Goal: Task Accomplishment & Management: Manage account settings

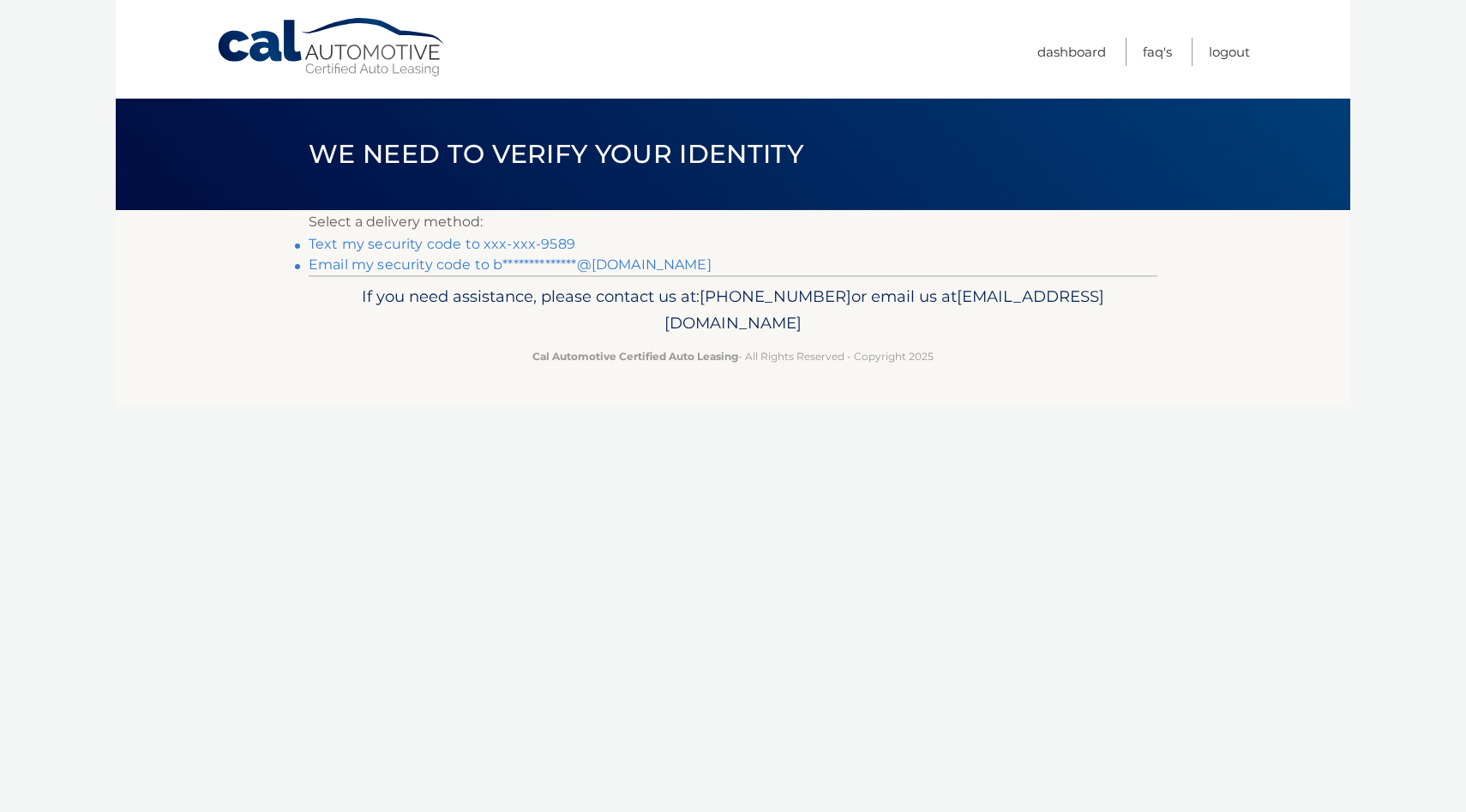
click at [514, 245] on link "Text my security code to xxx-xxx-9589" at bounding box center [442, 243] width 267 height 16
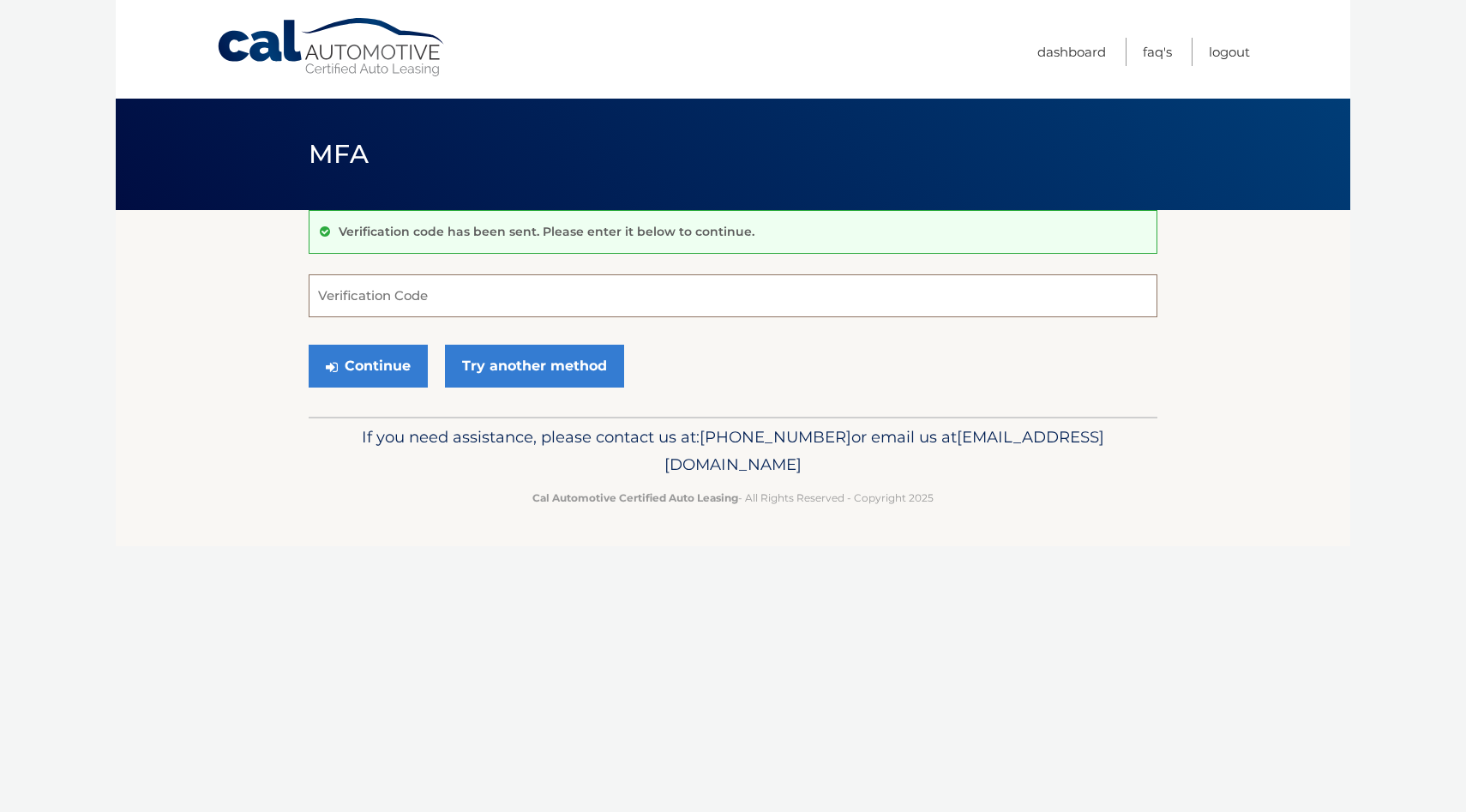
click at [686, 304] on input "Verification Code" at bounding box center [733, 295] width 849 height 42
type input "331695"
click at [309, 345] on button "Continue" at bounding box center [368, 365] width 119 height 42
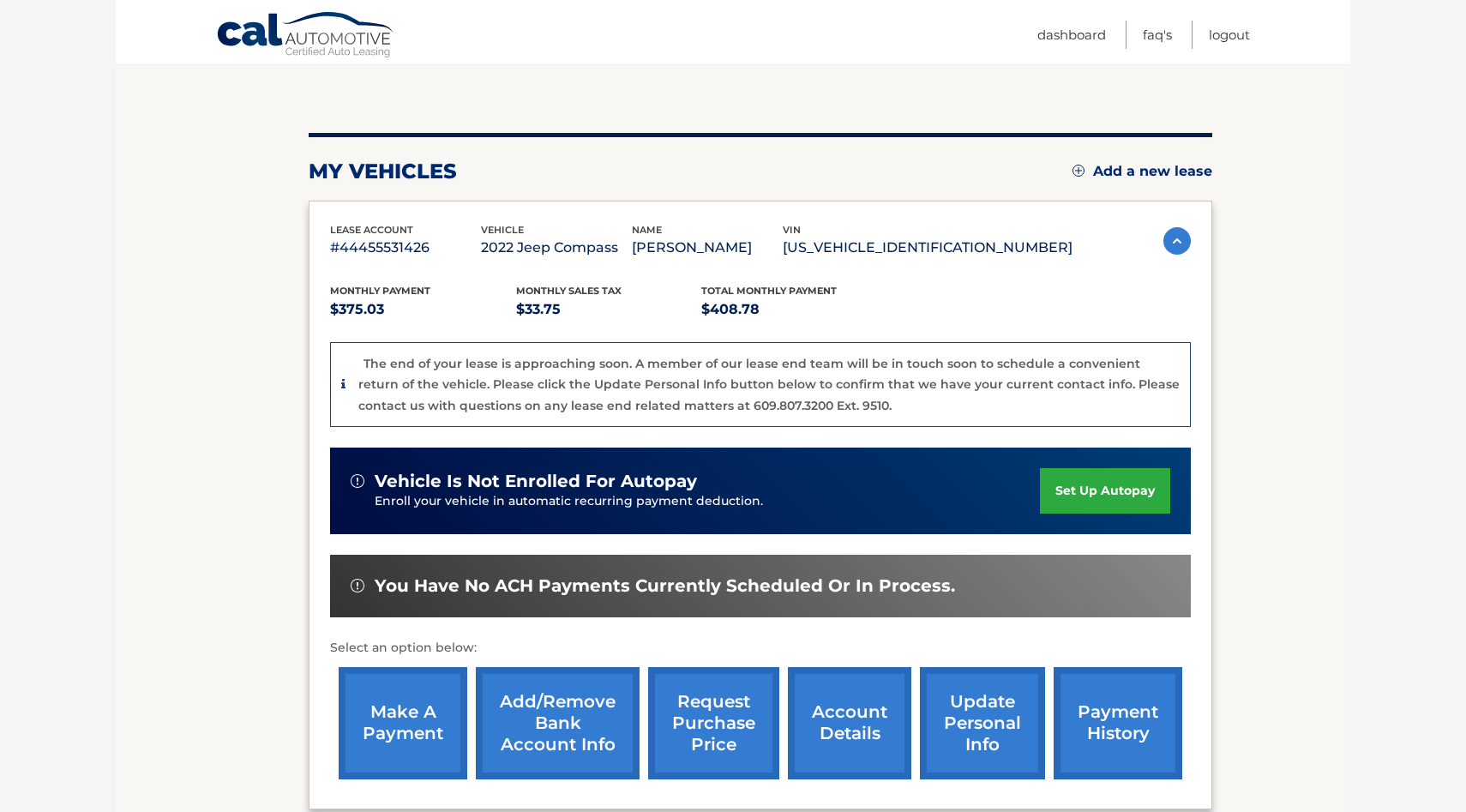
scroll to position [332, 0]
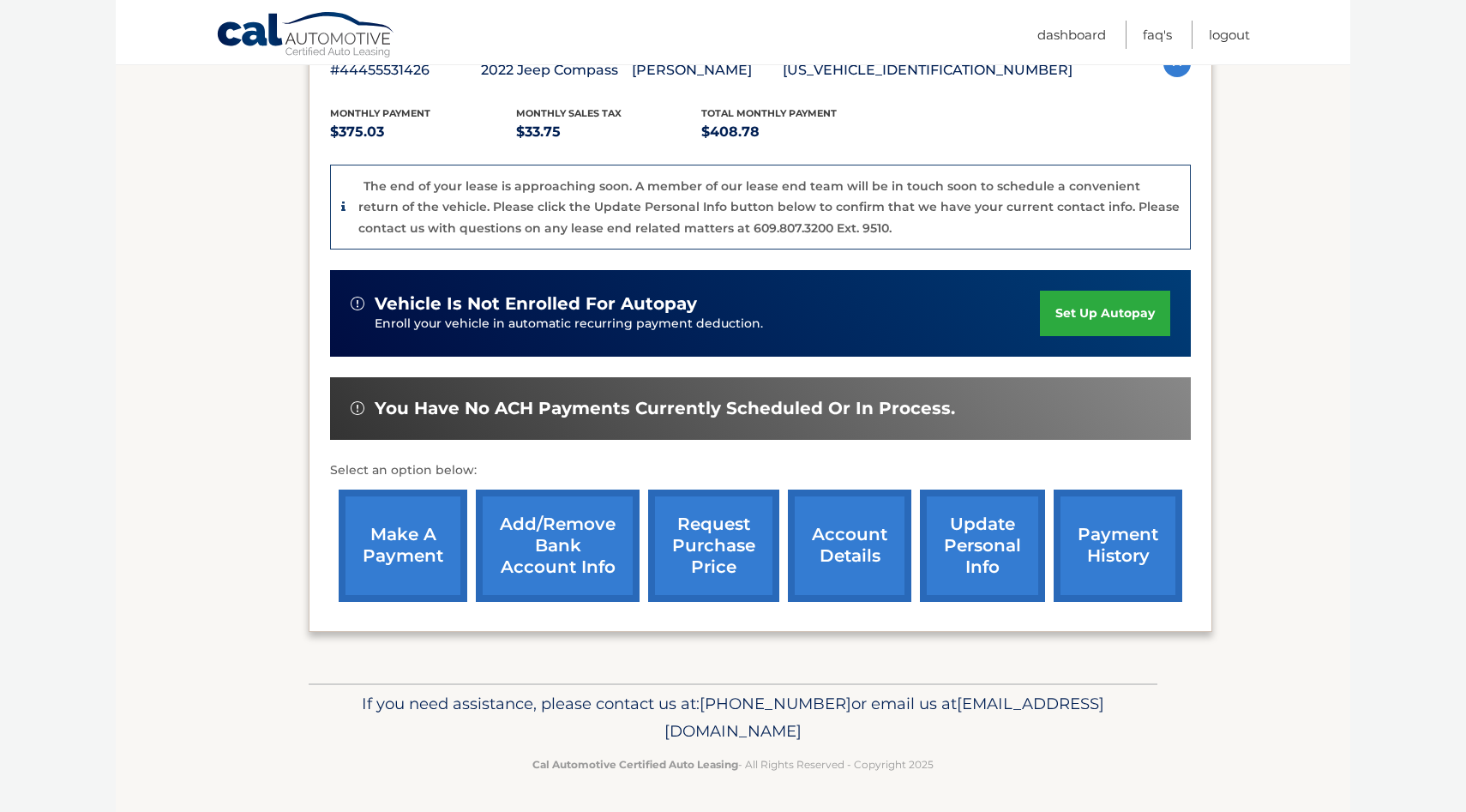
click at [859, 561] on link "account details" at bounding box center [849, 545] width 123 height 112
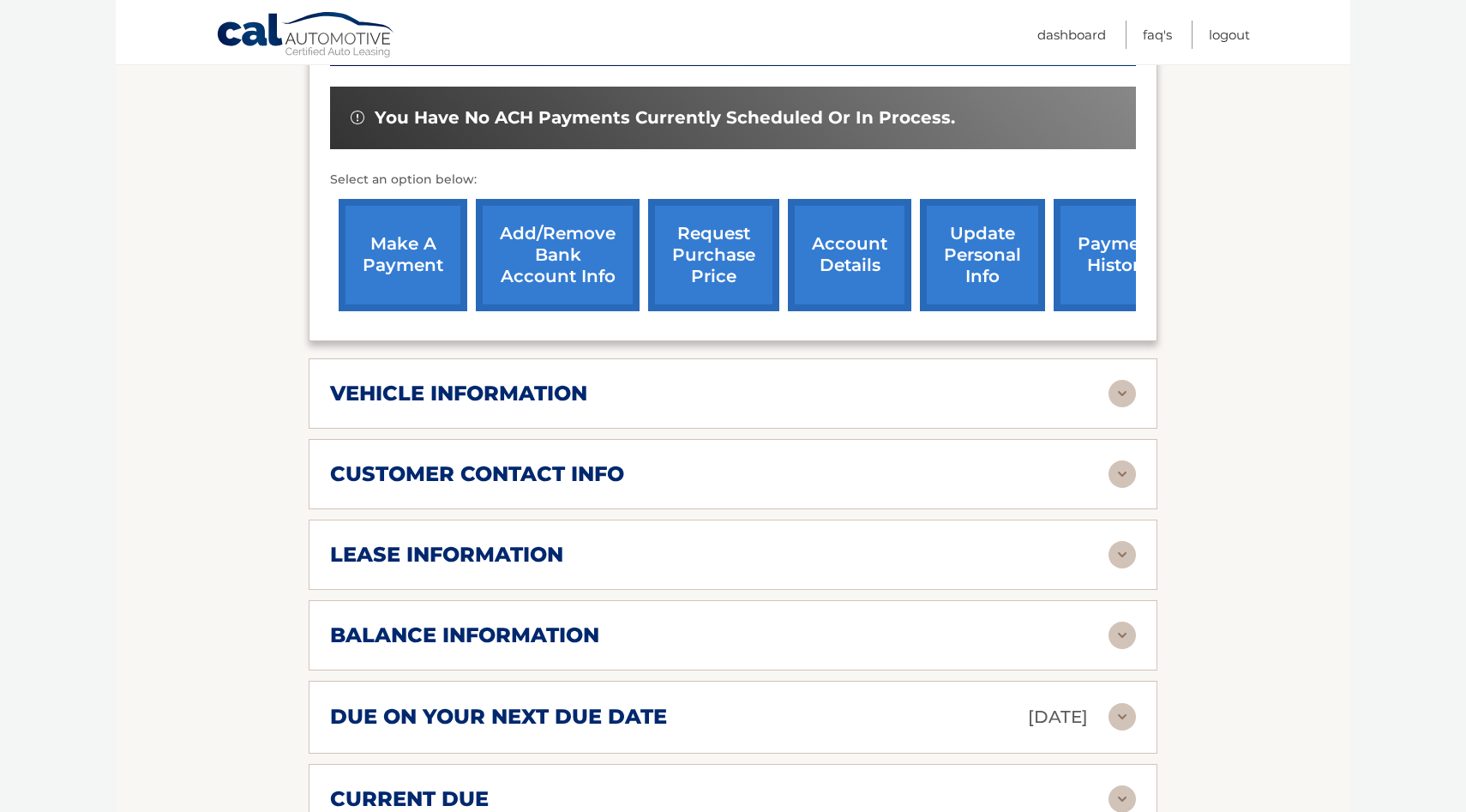
scroll to position [566, 0]
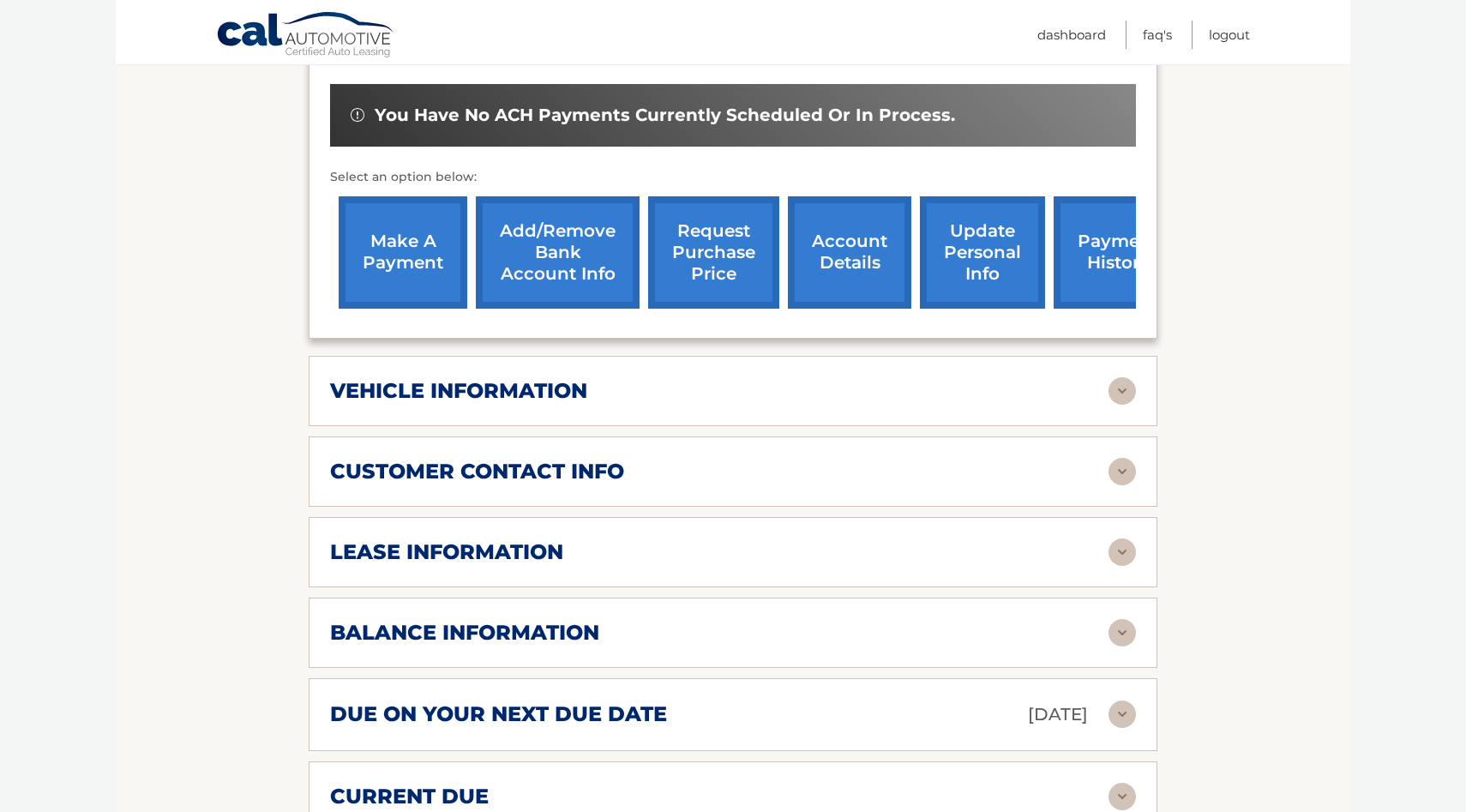
click at [495, 539] on h2 "lease information" at bounding box center [446, 551] width 233 height 25
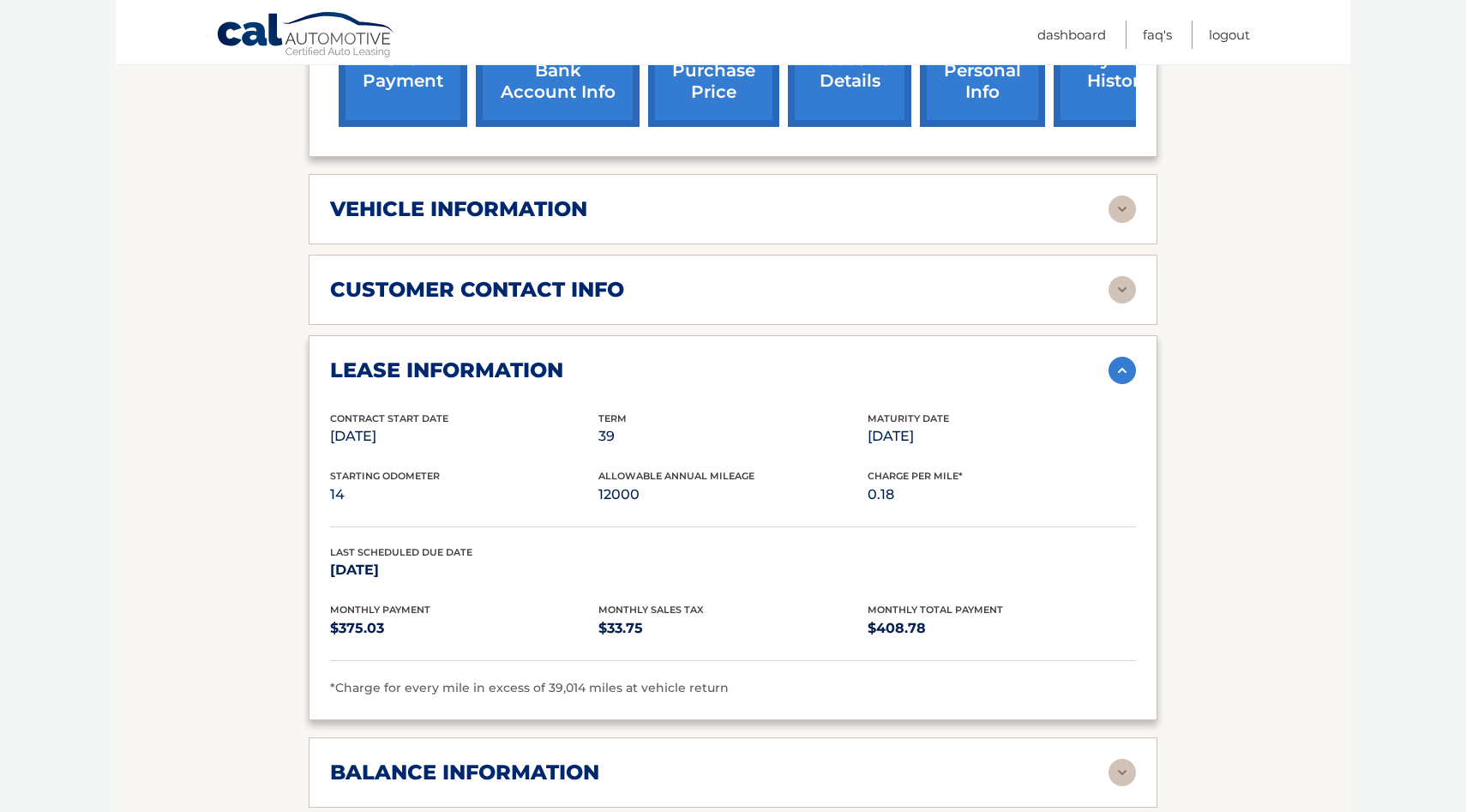
scroll to position [749, 0]
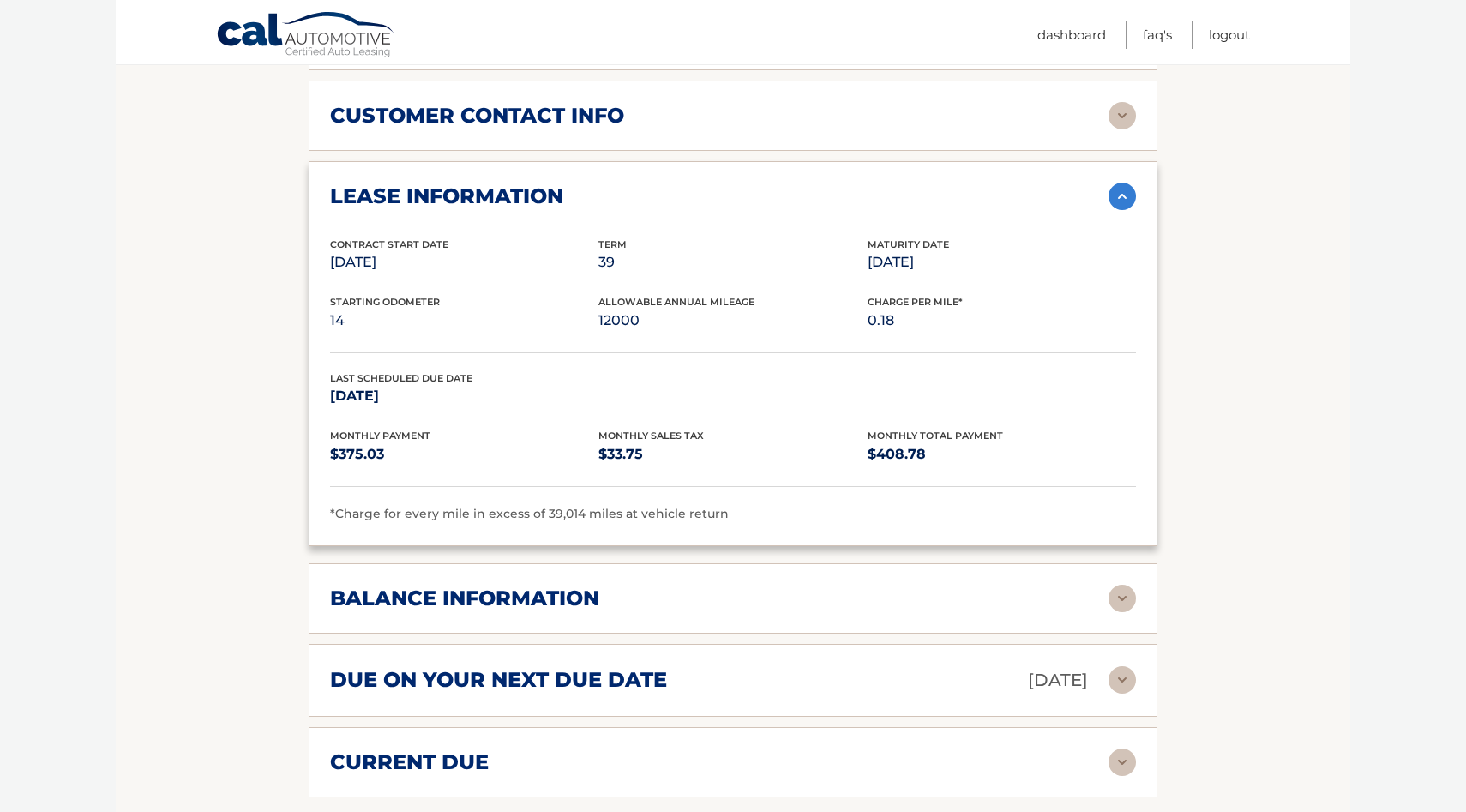
click at [402, 585] on h2 "balance information" at bounding box center [464, 597] width 269 height 25
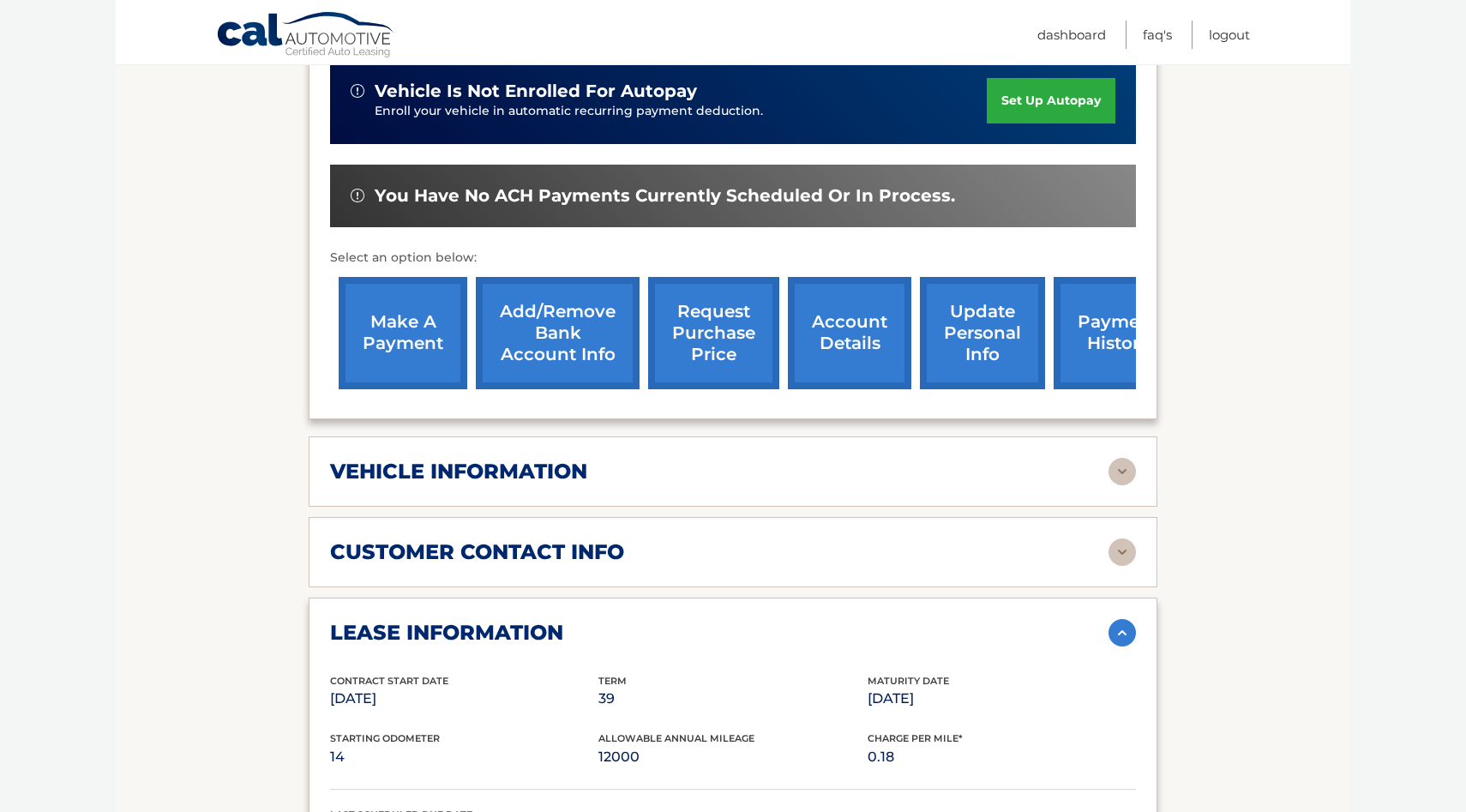
scroll to position [338, 0]
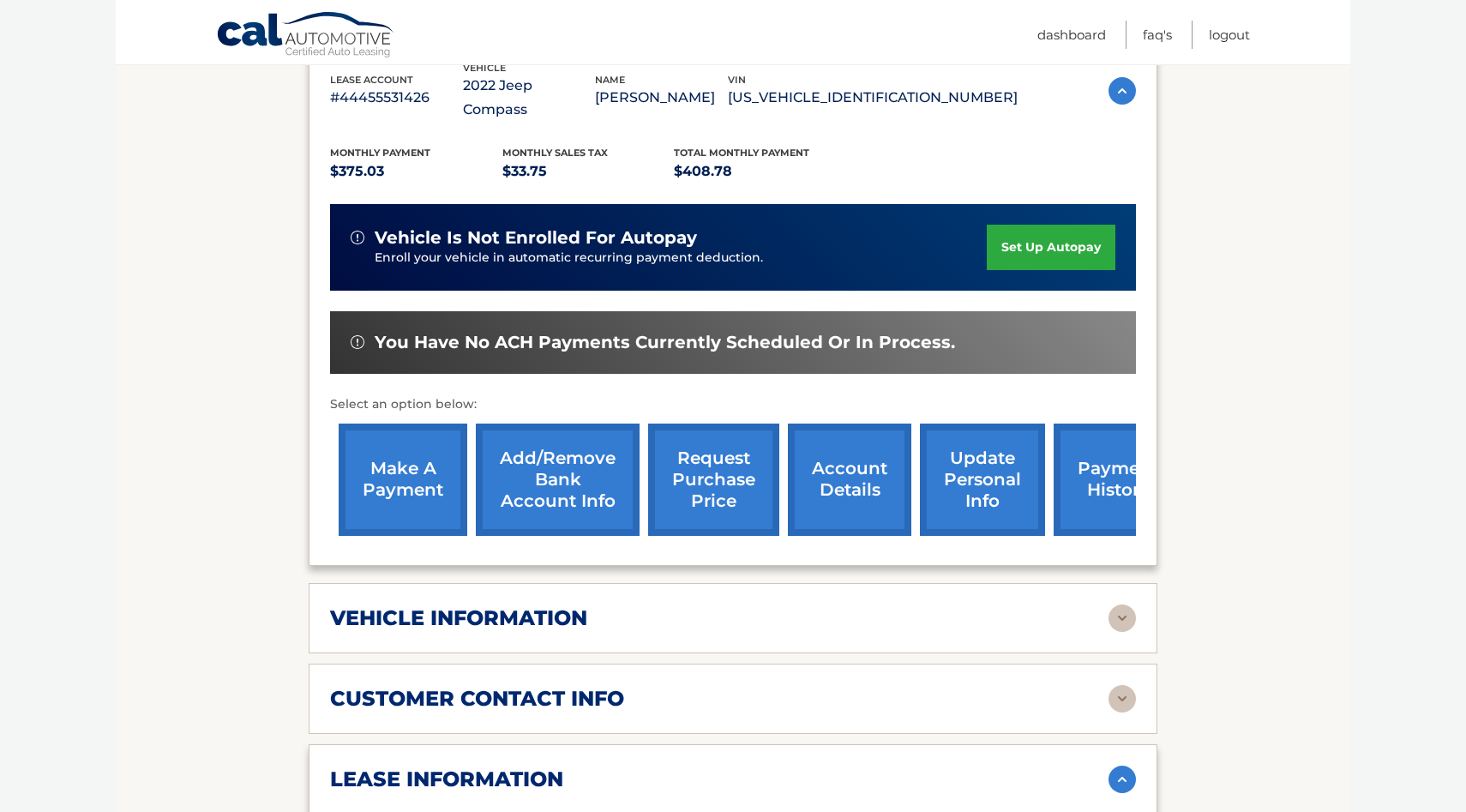
click at [434, 465] on link "make a payment" at bounding box center [402, 479] width 128 height 112
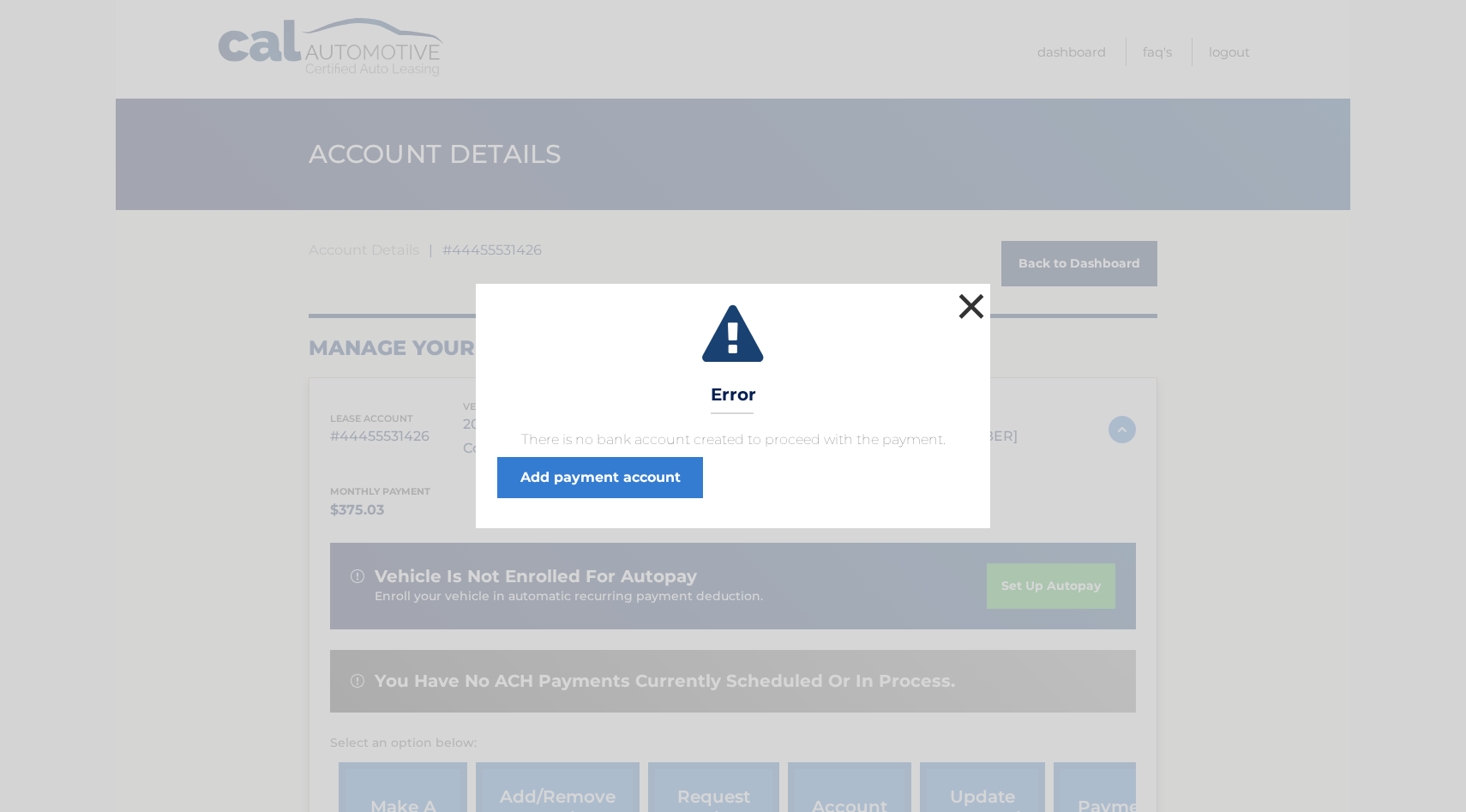
click at [969, 304] on button "×" at bounding box center [971, 306] width 34 height 34
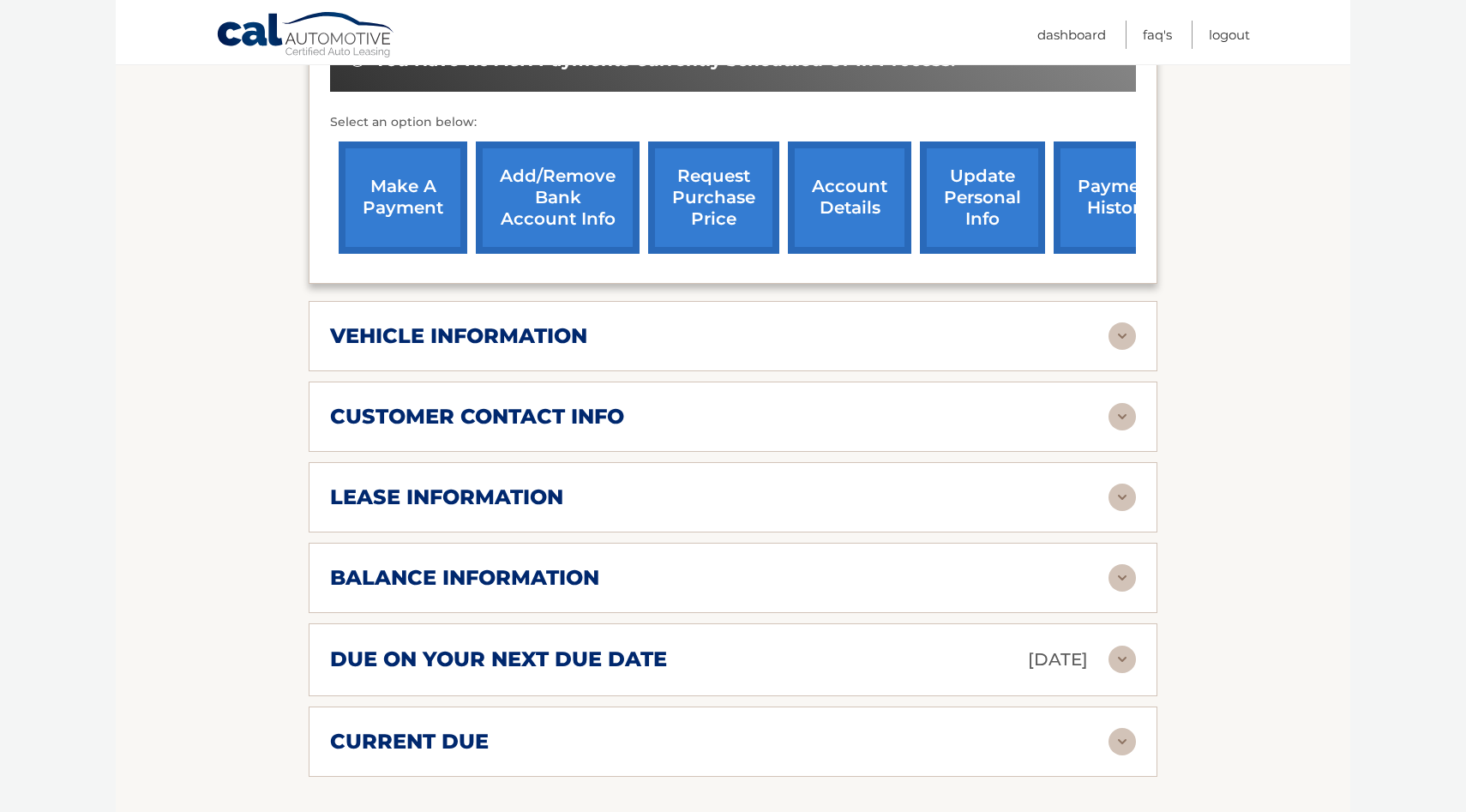
scroll to position [620, 0]
click at [867, 743] on div "current due Late Charges $0.00 Miscelleneous Charges* $0.00 Sales Tax $33.75 pa…" at bounding box center [733, 742] width 849 height 71
click at [895, 707] on div "current due Late Charges $0.00 Miscelleneous Charges* $0.00 Sales Tax $33.75 pa…" at bounding box center [733, 742] width 849 height 71
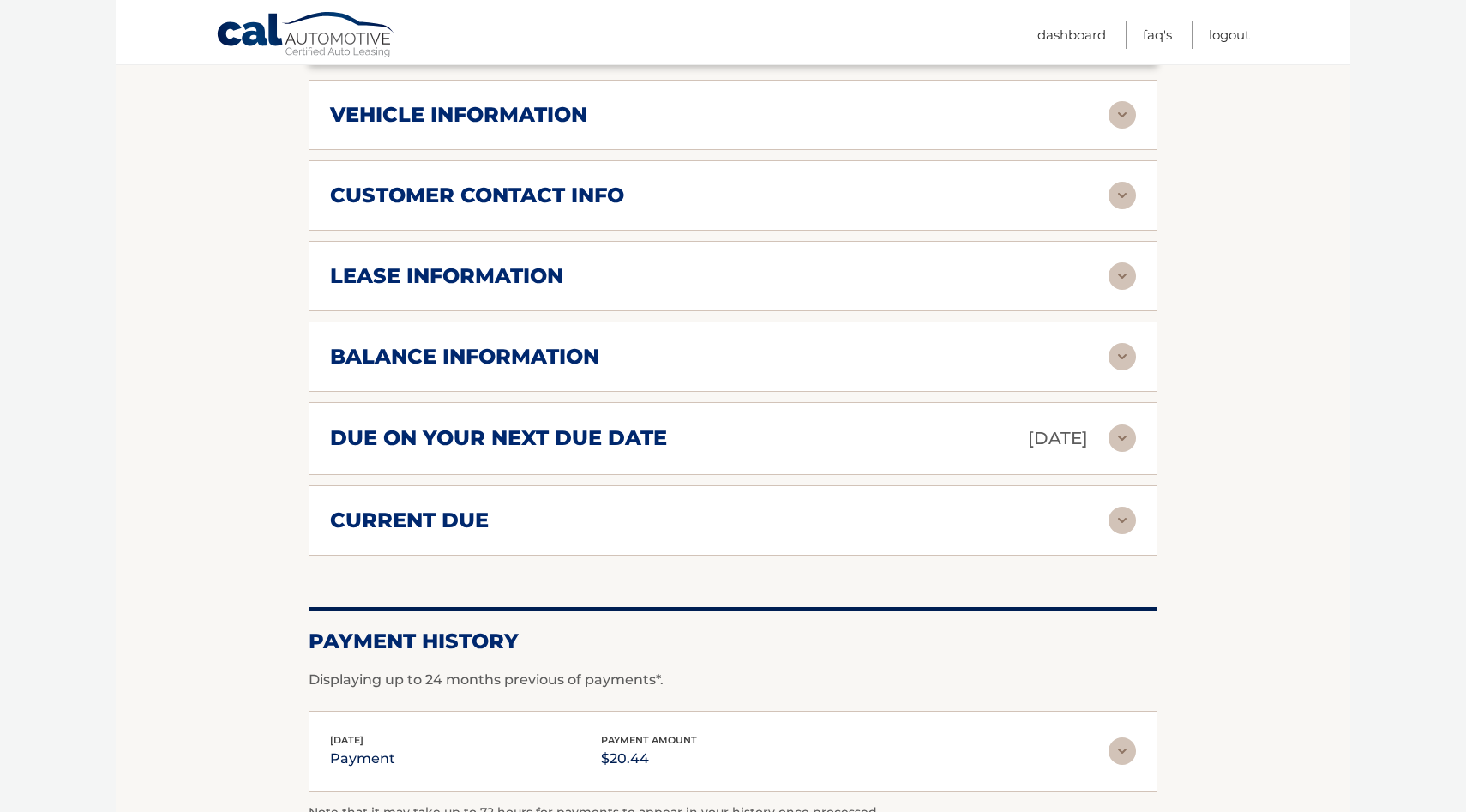
scroll to position [861, 0]
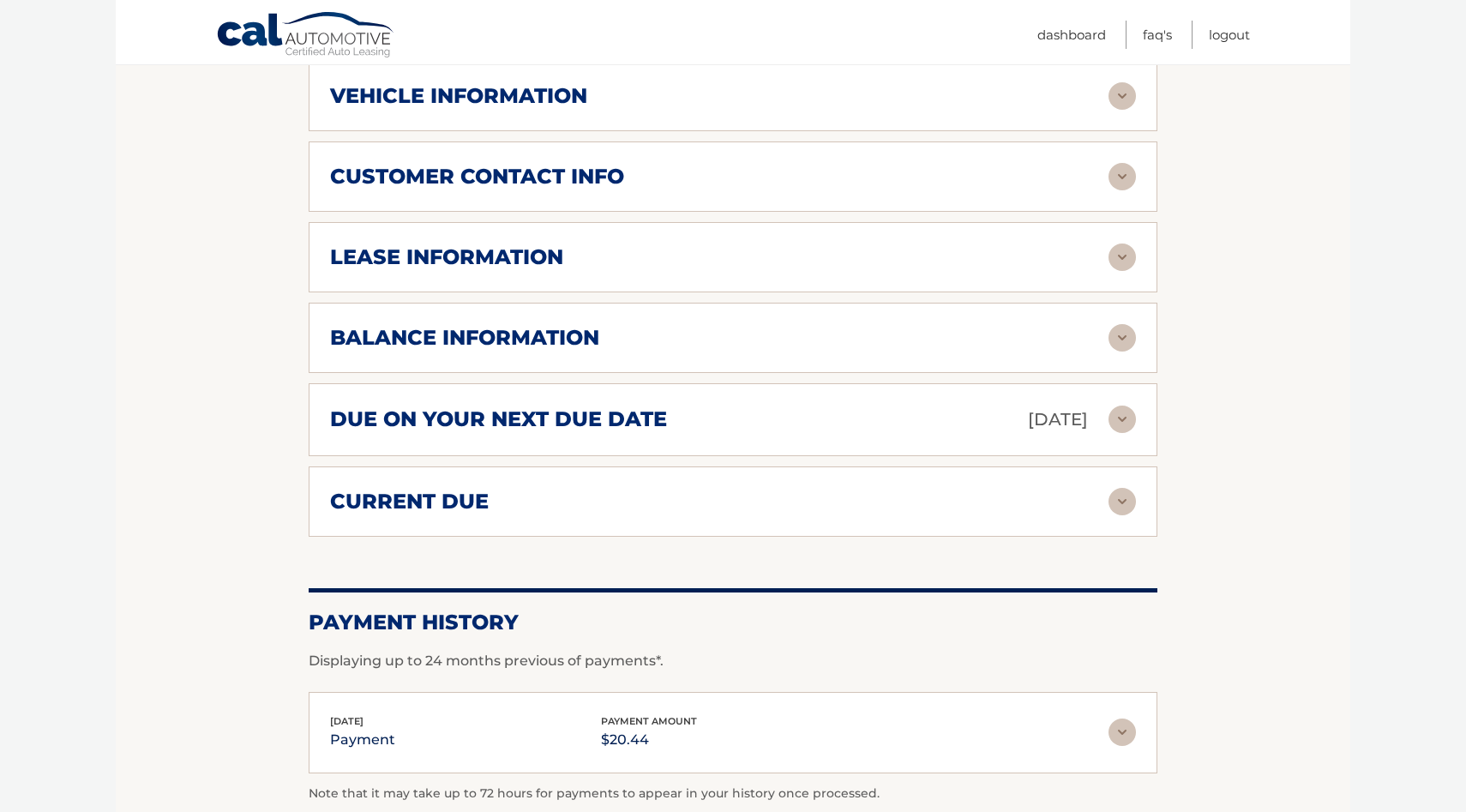
click at [1113, 488] on img at bounding box center [1122, 501] width 27 height 27
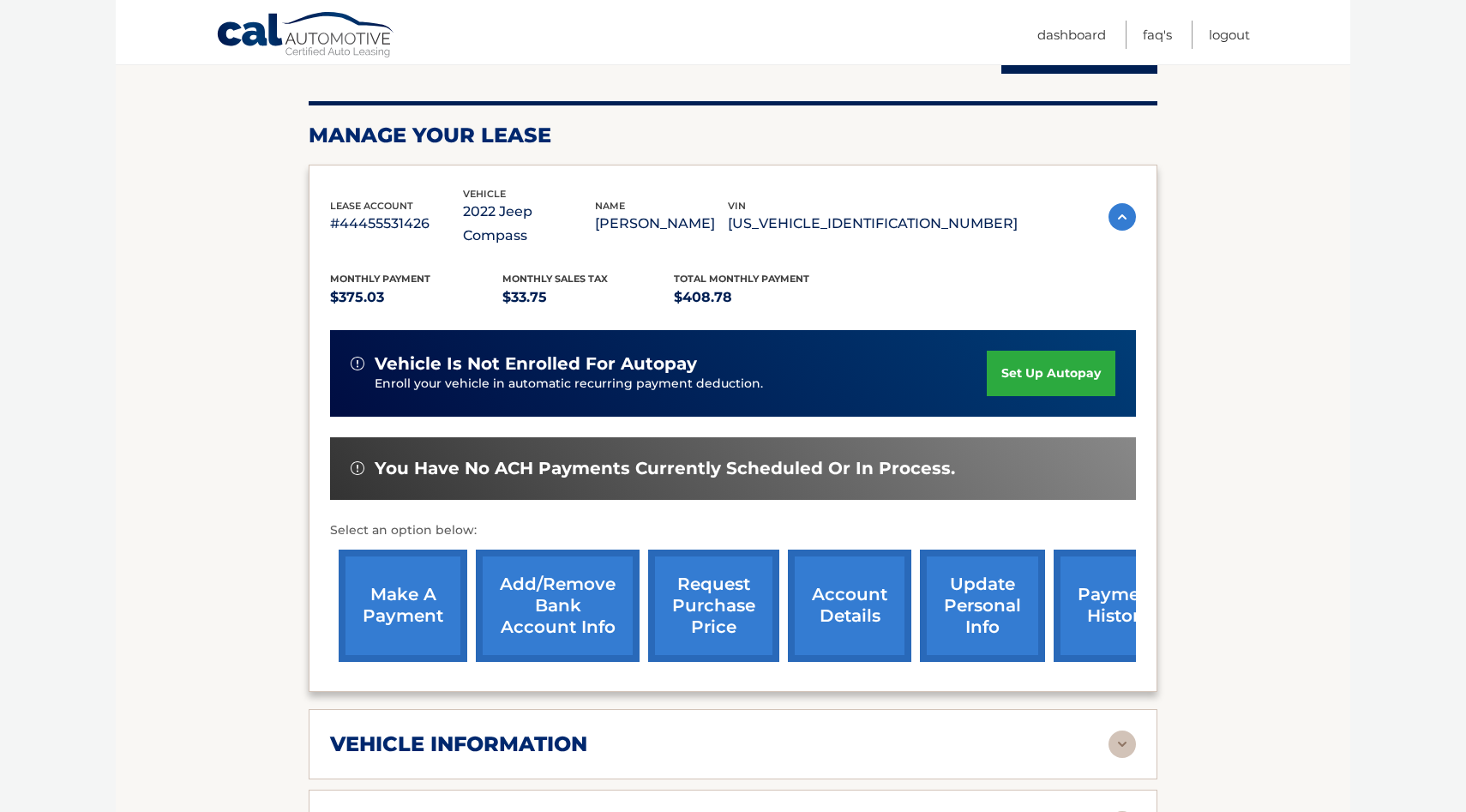
scroll to position [0, 0]
